Goal: Find specific page/section: Find specific page/section

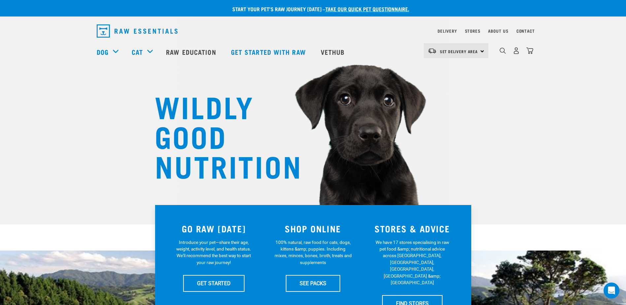
click at [498, 28] on div "About Us" at bounding box center [498, 31] width 20 height 8
click at [498, 31] on link "About Us" at bounding box center [498, 31] width 20 height 2
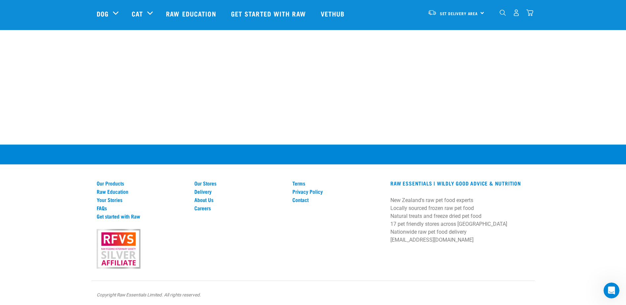
scroll to position [929, 0]
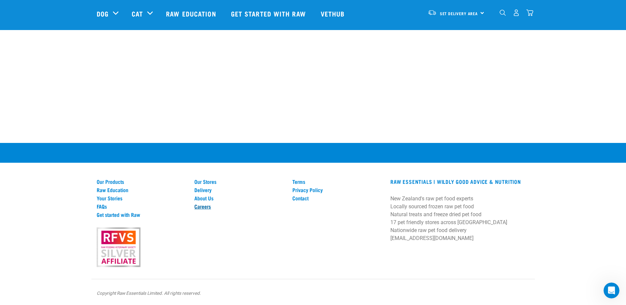
click at [200, 206] on link "Careers" at bounding box center [239, 206] width 90 height 6
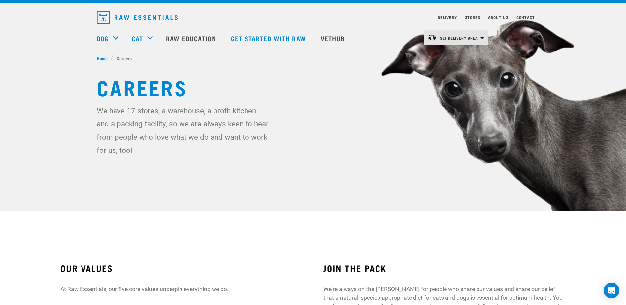
scroll to position [198, 0]
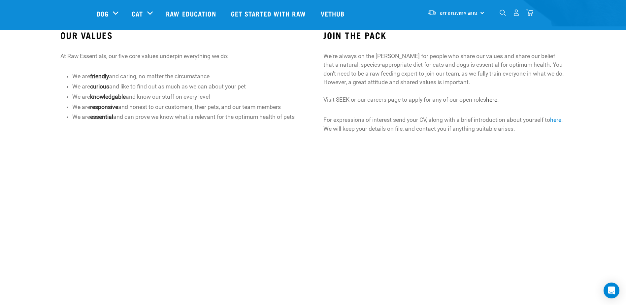
click at [497, 99] on link "here" at bounding box center [491, 99] width 11 height 7
